Goal: Information Seeking & Learning: Learn about a topic

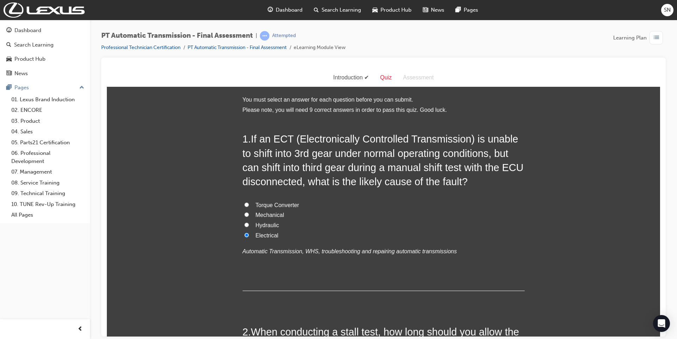
scroll to position [846, 0]
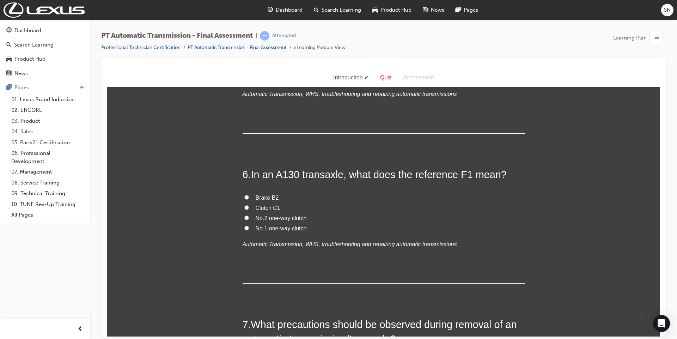
drag, startPoint x: 107, startPoint y: 68, endPoint x: 250, endPoint y: 226, distance: 212.8
click at [251, 225] on label "No.1 one-way clutch" at bounding box center [384, 228] width 282 height 10
click at [249, 225] on input "No.1 one-way clutch" at bounding box center [246, 227] width 5 height 5
radio input "true"
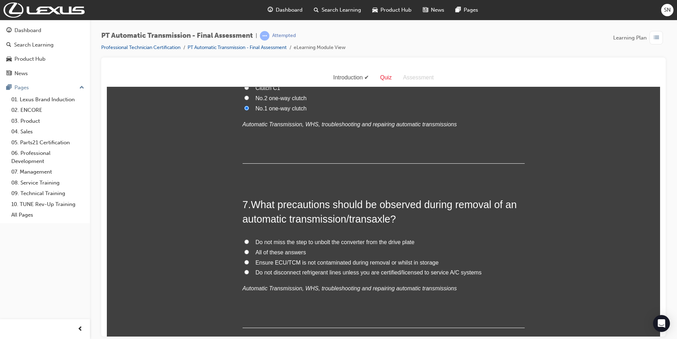
scroll to position [987, 0]
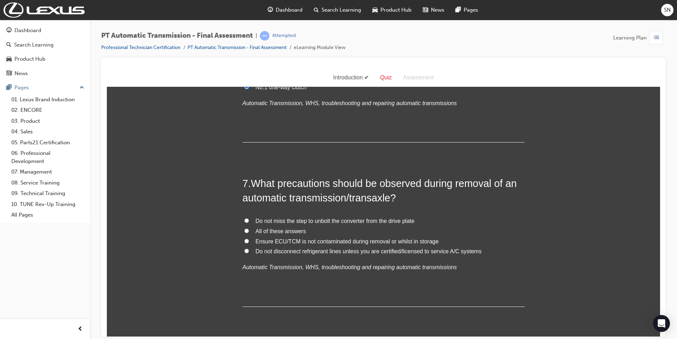
click at [271, 230] on span "All of these answers" at bounding box center [281, 231] width 50 height 6
click at [249, 230] on input "All of these answers" at bounding box center [246, 230] width 5 height 5
radio input "true"
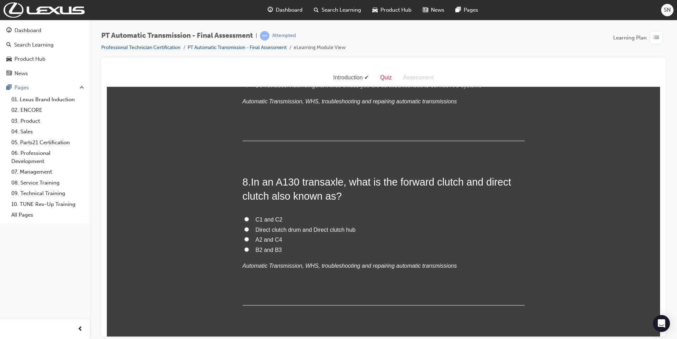
scroll to position [1175, 0]
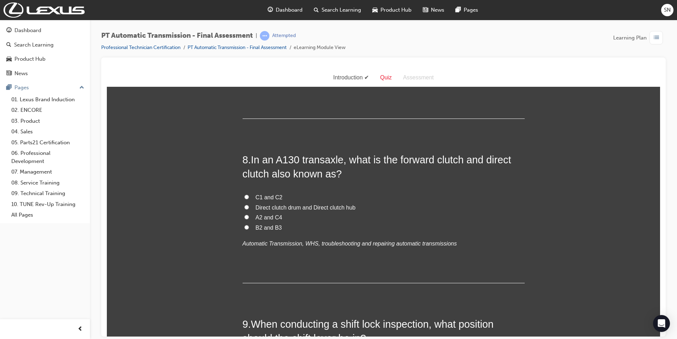
click at [293, 209] on span "Direct clutch drum and Direct clutch hub" at bounding box center [306, 207] width 100 height 6
click at [249, 209] on input "Direct clutch drum and Direct clutch hub" at bounding box center [246, 206] width 5 height 5
radio input "true"
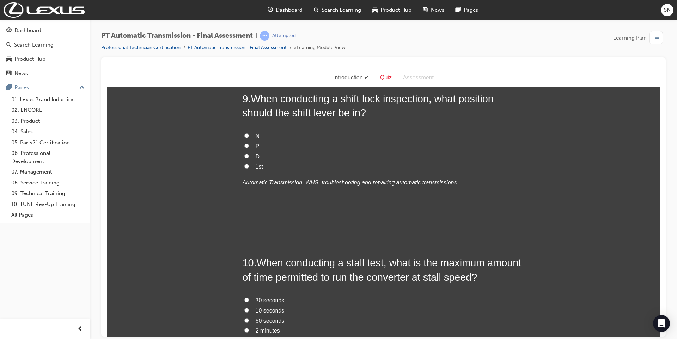
scroll to position [1376, 0]
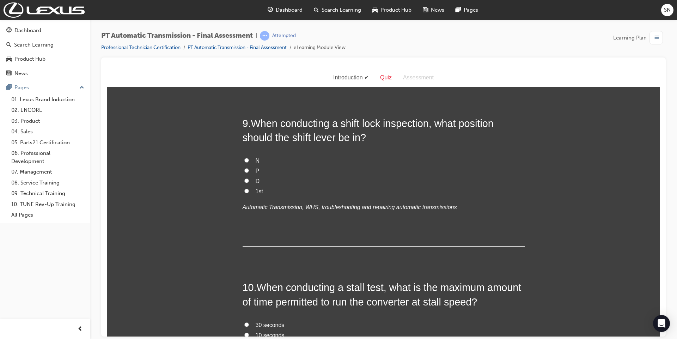
click at [247, 170] on label "P" at bounding box center [384, 171] width 282 height 10
click at [247, 170] on input "P" at bounding box center [246, 170] width 5 height 5
radio input "true"
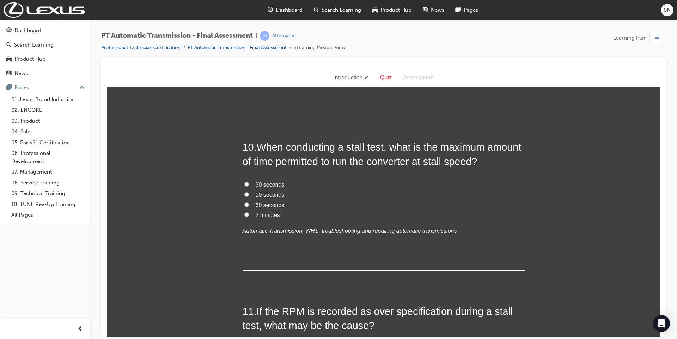
scroll to position [1517, 0]
click at [272, 193] on span "10 seconds" at bounding box center [270, 194] width 29 height 6
click at [249, 193] on input "10 seconds" at bounding box center [246, 193] width 5 height 5
radio input "true"
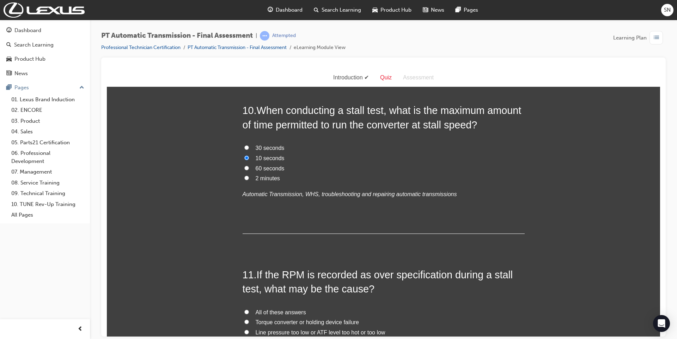
scroll to position [1658, 0]
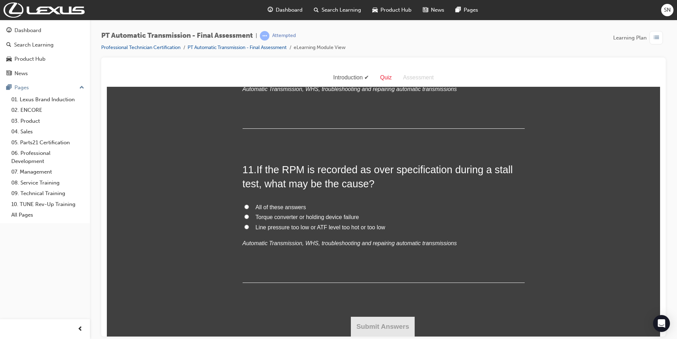
click at [274, 204] on span "All of these answers" at bounding box center [281, 207] width 50 height 6
click at [249, 204] on input "All of these answers" at bounding box center [246, 206] width 5 height 5
radio input "true"
click at [384, 320] on button "Submit Answers" at bounding box center [383, 326] width 64 height 20
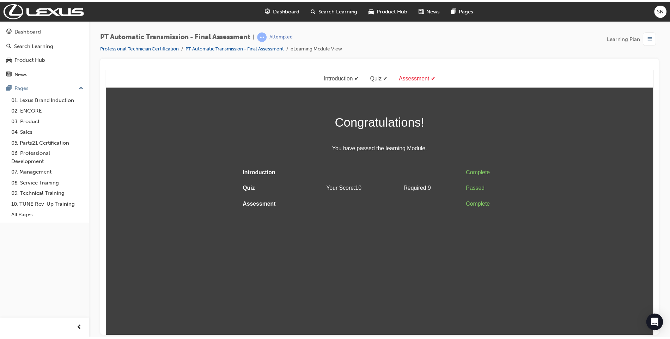
scroll to position [0, 0]
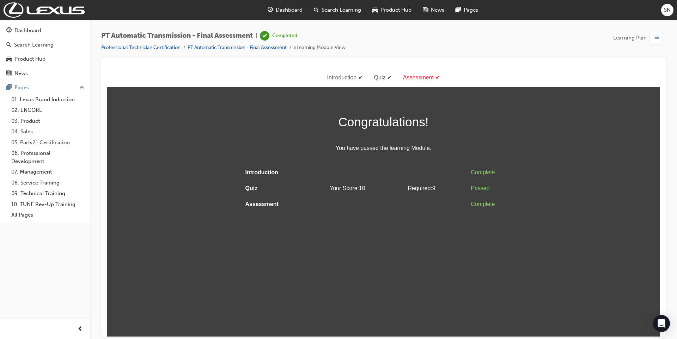
click at [271, 9] on span "guage-icon" at bounding box center [270, 10] width 5 height 9
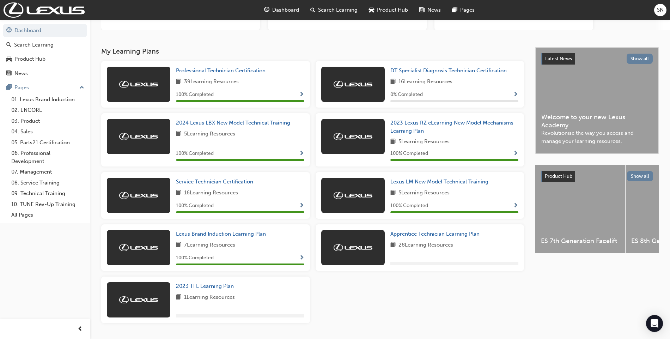
scroll to position [125, 0]
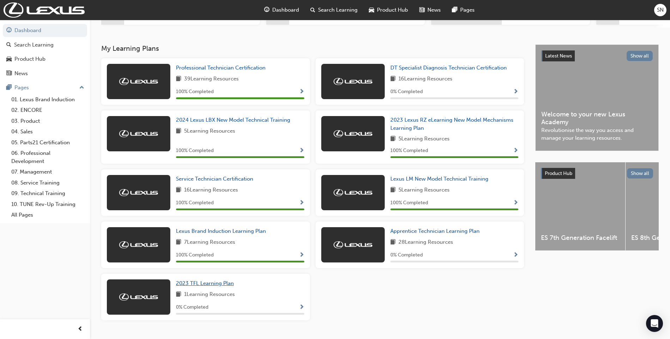
click at [215, 286] on span "2023 TFL Learning Plan" at bounding box center [205, 283] width 58 height 6
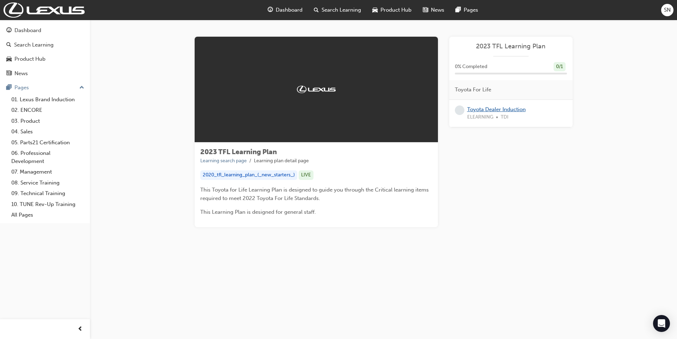
click at [476, 111] on link "Toyota Dealer Induction" at bounding box center [496, 109] width 59 height 6
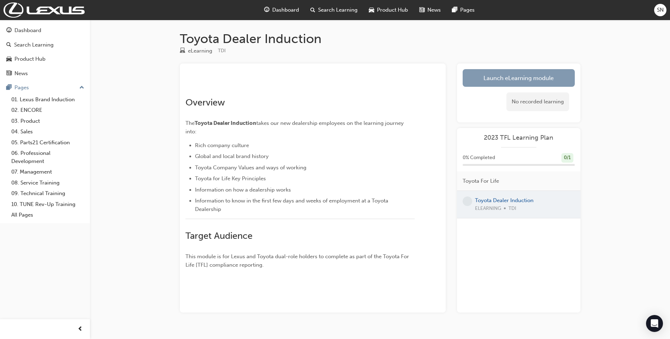
click at [512, 78] on link "Launch eLearning module" at bounding box center [519, 78] width 112 height 18
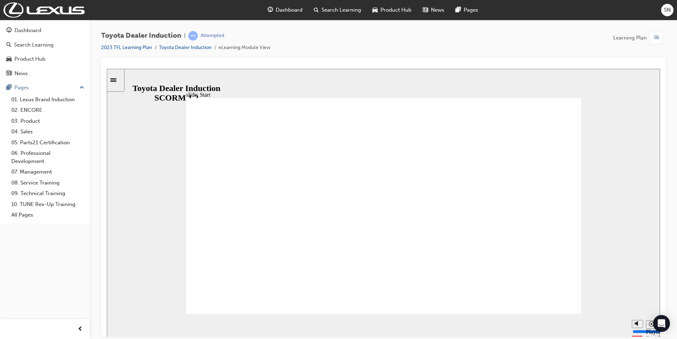
click at [172, 324] on input "slide progress" at bounding box center [149, 323] width 45 height 6
click at [607, 326] on div "playback controls" at bounding box center [370, 324] width 488 height 8
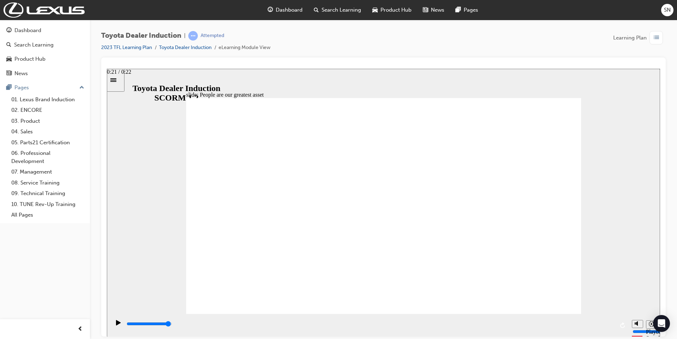
click at [172, 325] on input "slide progress" at bounding box center [149, 323] width 45 height 6
drag, startPoint x: 536, startPoint y: 280, endPoint x: 537, endPoint y: 283, distance: 3.7
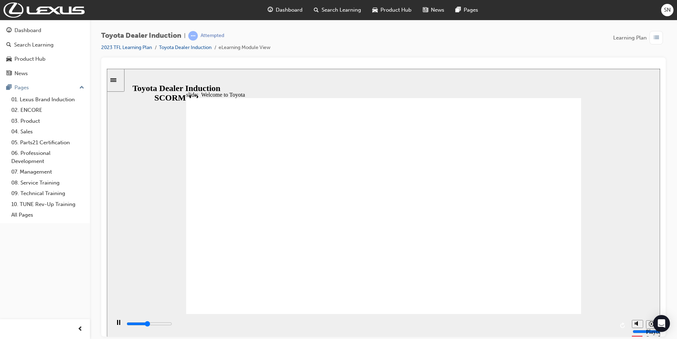
click at [587, 320] on div "playback controls" at bounding box center [370, 325] width 488 height 11
type input "7500"
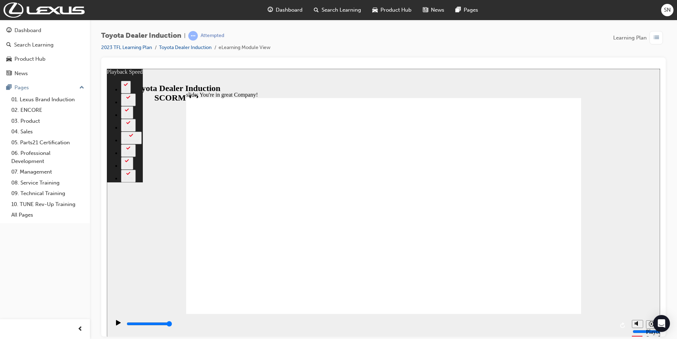
type input "156"
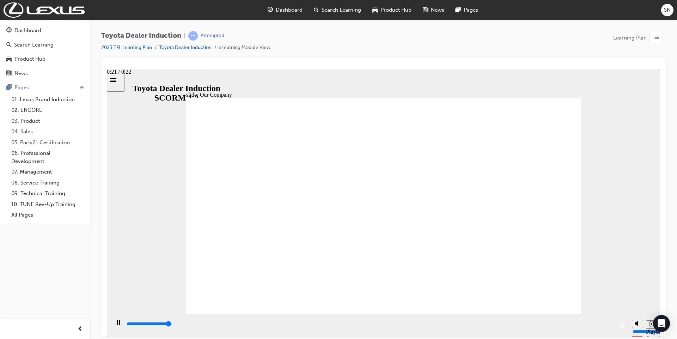
click at [607, 322] on div "playback controls" at bounding box center [370, 324] width 488 height 8
click at [607, 320] on div "playback controls" at bounding box center [370, 325] width 488 height 11
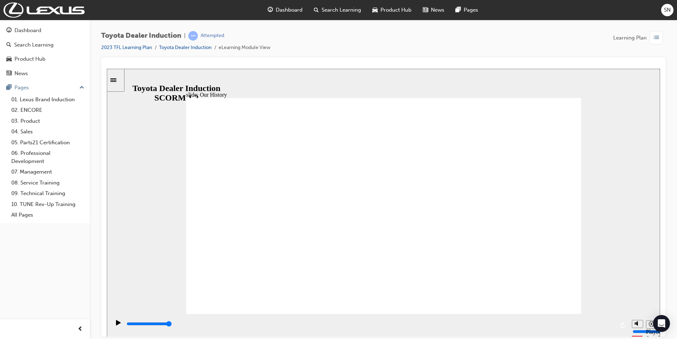
drag, startPoint x: 280, startPoint y: 268, endPoint x: 384, endPoint y: 272, distance: 104.1
drag, startPoint x: 381, startPoint y: 271, endPoint x: 507, endPoint y: 270, distance: 125.1
click at [595, 323] on div "playback controls" at bounding box center [370, 324] width 488 height 8
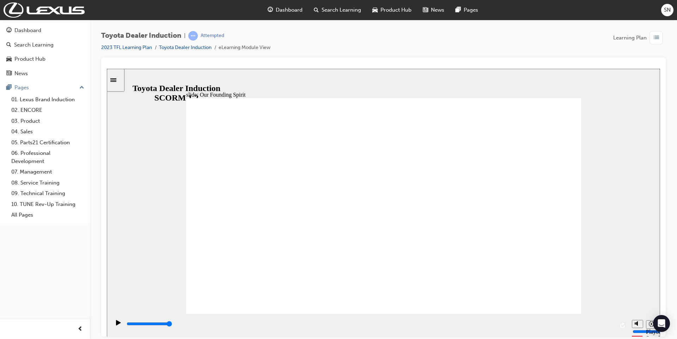
click at [172, 325] on input "slide progress" at bounding box center [149, 323] width 45 height 6
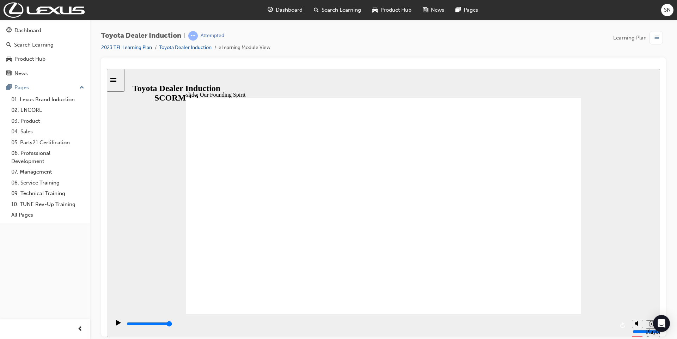
click at [604, 321] on div "playback controls" at bounding box center [370, 324] width 488 height 8
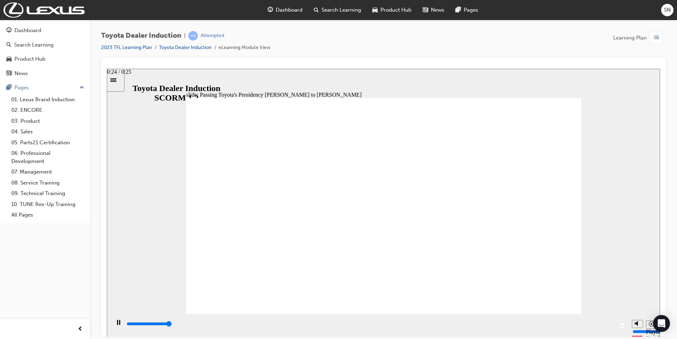
click at [608, 327] on div "playback controls" at bounding box center [370, 324] width 488 height 8
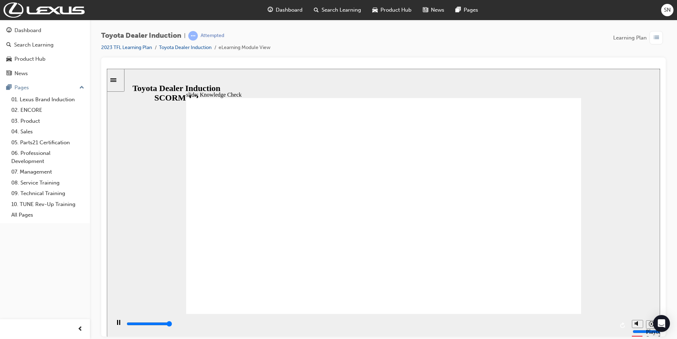
type input "5000"
radio input "true"
type input "5000"
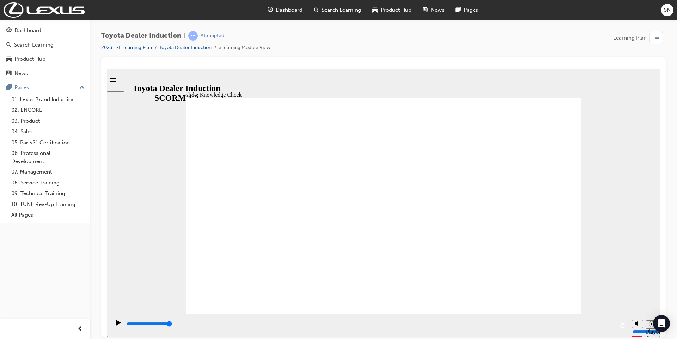
radio input "true"
drag, startPoint x: 607, startPoint y: 325, endPoint x: 600, endPoint y: 321, distance: 7.9
click at [172, 325] on input "slide progress" at bounding box center [149, 323] width 45 height 6
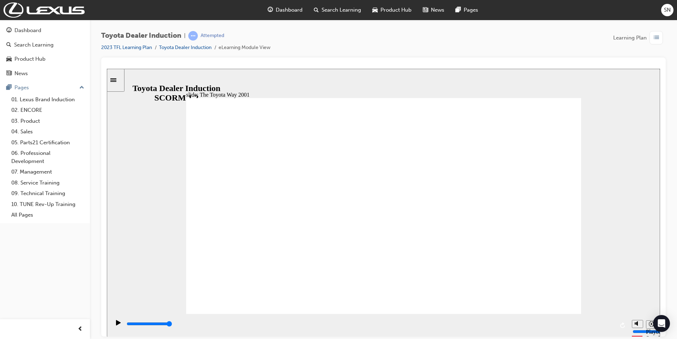
drag, startPoint x: 379, startPoint y: 210, endPoint x: 386, endPoint y: 210, distance: 7.1
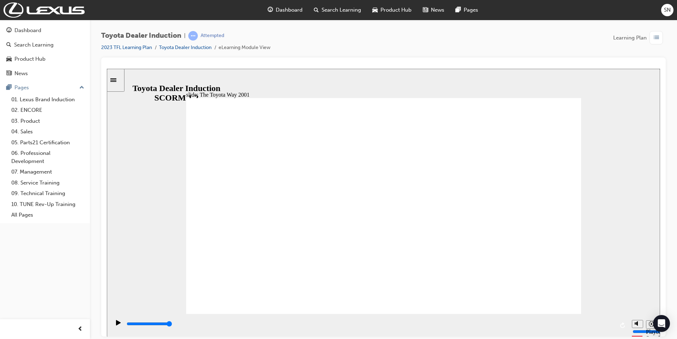
click at [602, 320] on div "playback controls" at bounding box center [370, 325] width 488 height 11
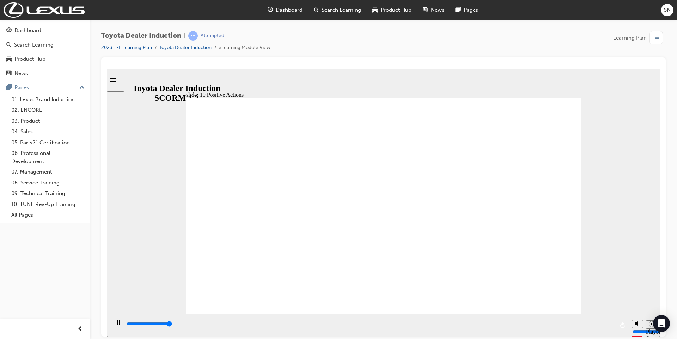
type input "19900"
